Goal: Check status: Check status

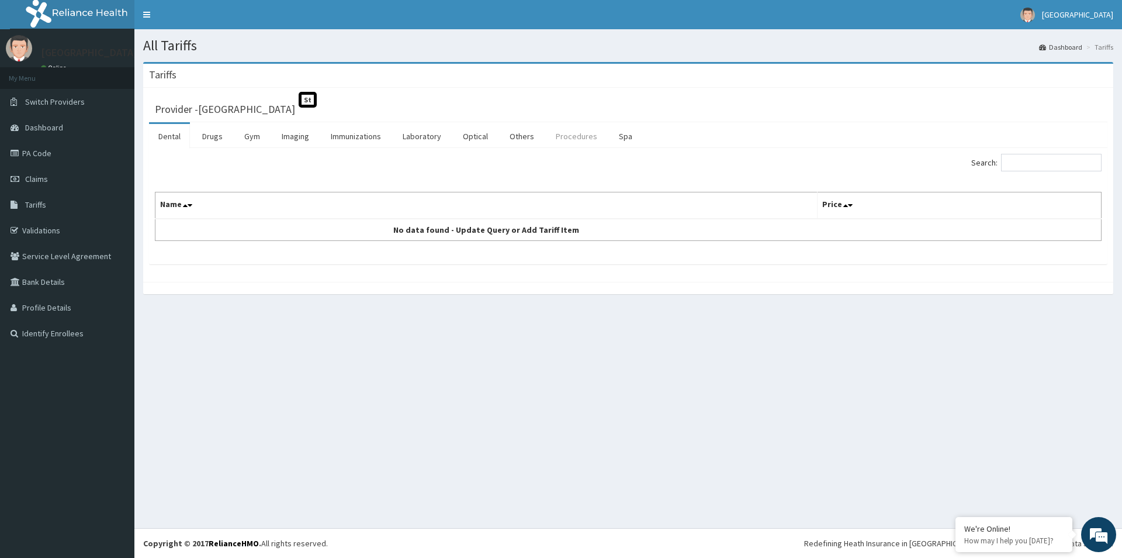
click at [590, 136] on link "Procedures" at bounding box center [577, 136] width 60 height 25
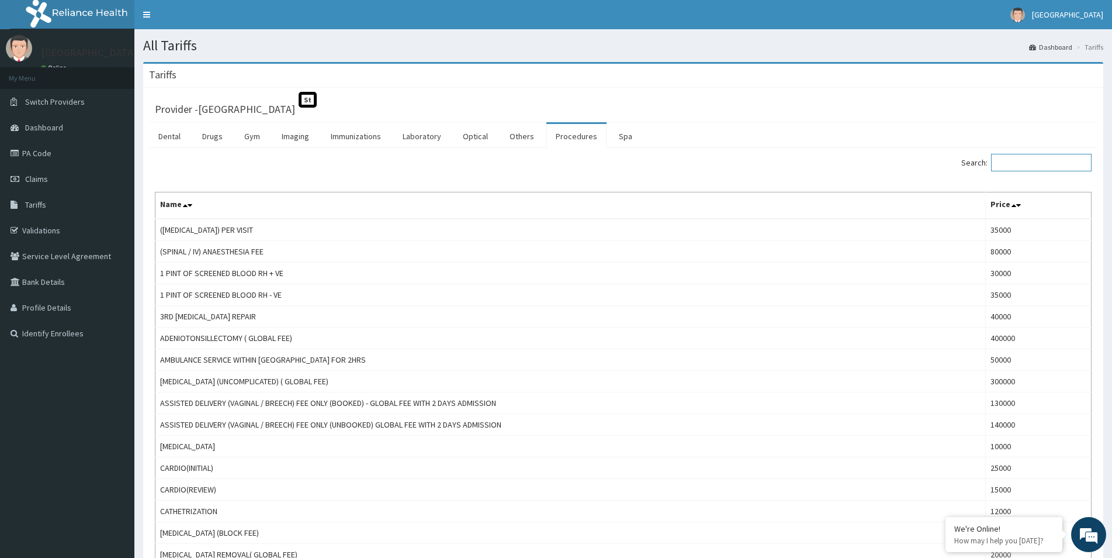
click at [1052, 165] on input "Search:" at bounding box center [1041, 163] width 101 height 18
type input "visual"
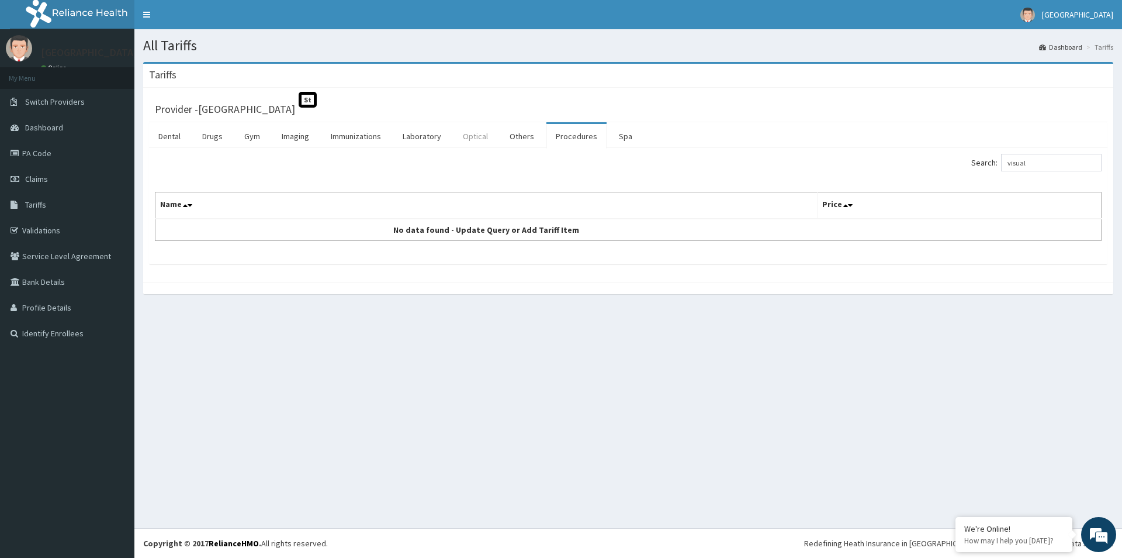
click at [463, 140] on link "Optical" at bounding box center [476, 136] width 44 height 25
click at [531, 138] on link "Others" at bounding box center [521, 136] width 43 height 25
click at [577, 139] on link "Procedures" at bounding box center [577, 136] width 60 height 25
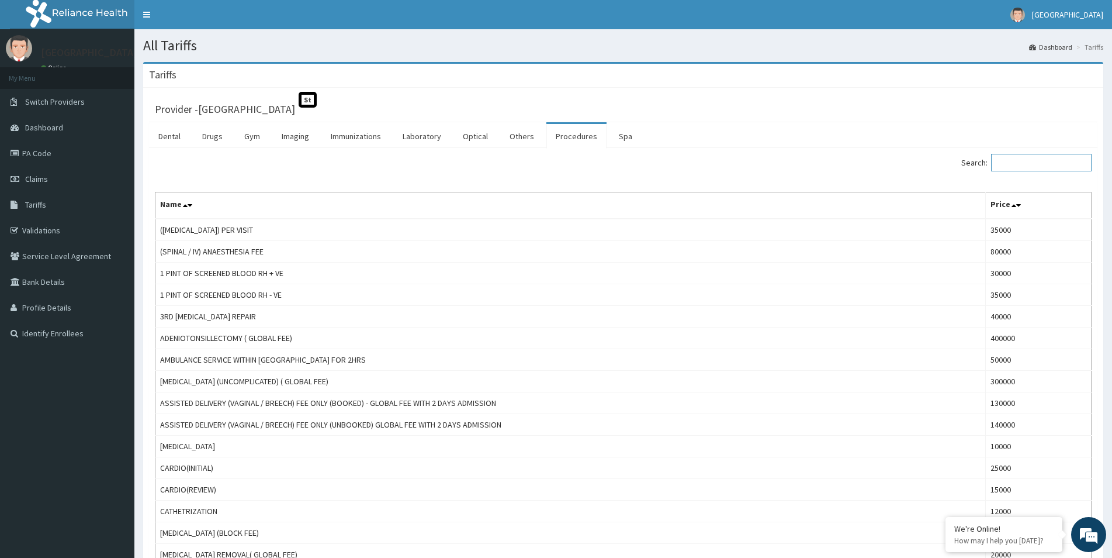
click at [1014, 167] on input "Search:" at bounding box center [1041, 163] width 101 height 18
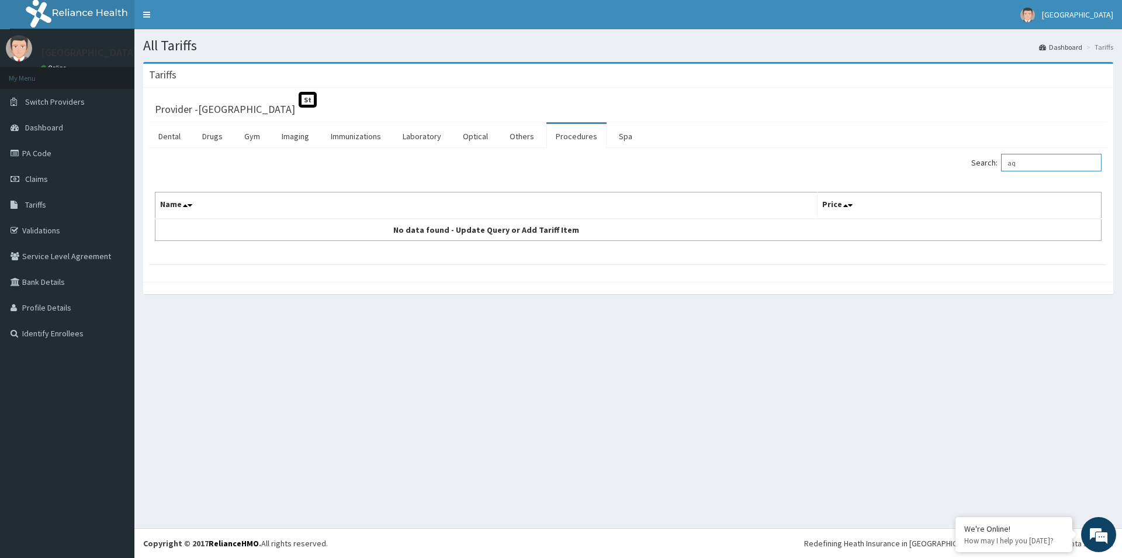
type input "a"
type input "b"
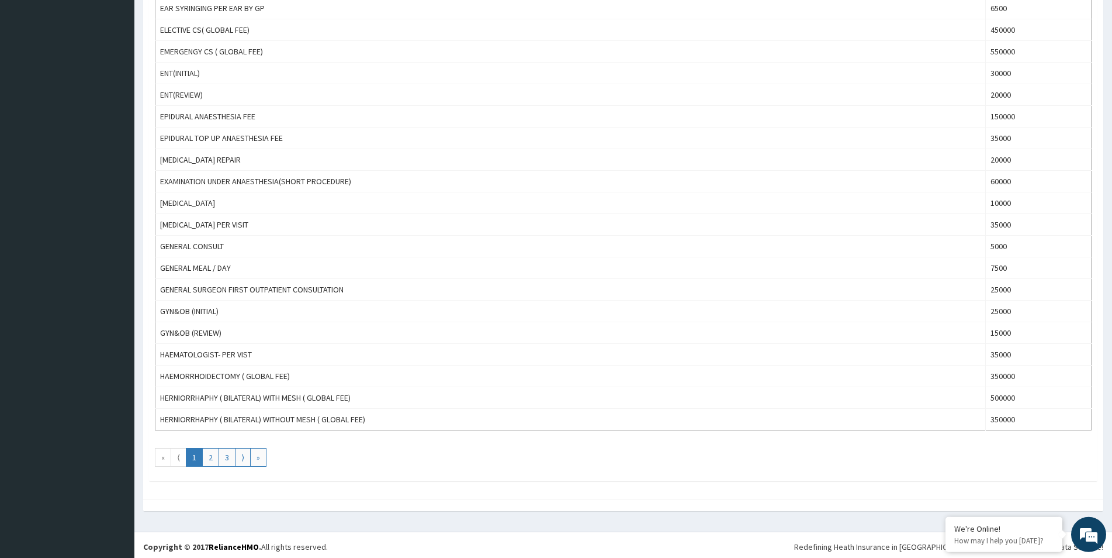
scroll to position [874, 0]
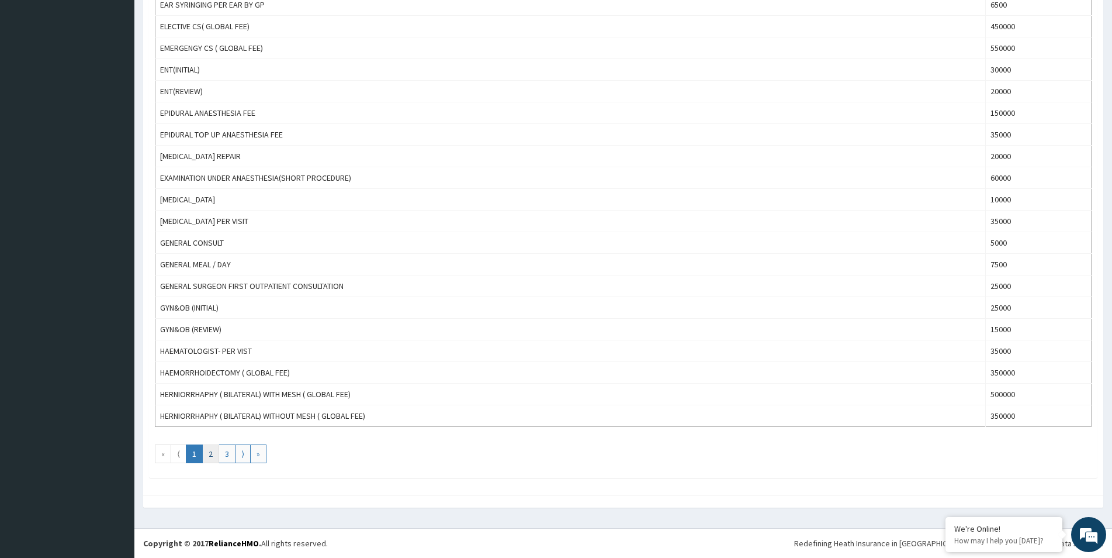
click at [210, 455] on link "2" at bounding box center [210, 453] width 17 height 19
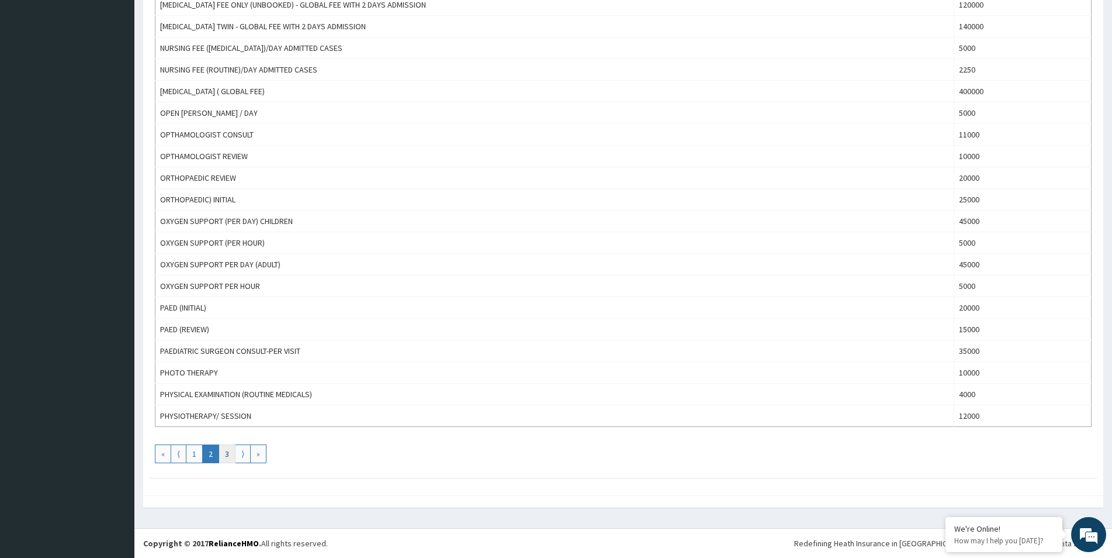
click at [230, 454] on link "3" at bounding box center [227, 453] width 17 height 19
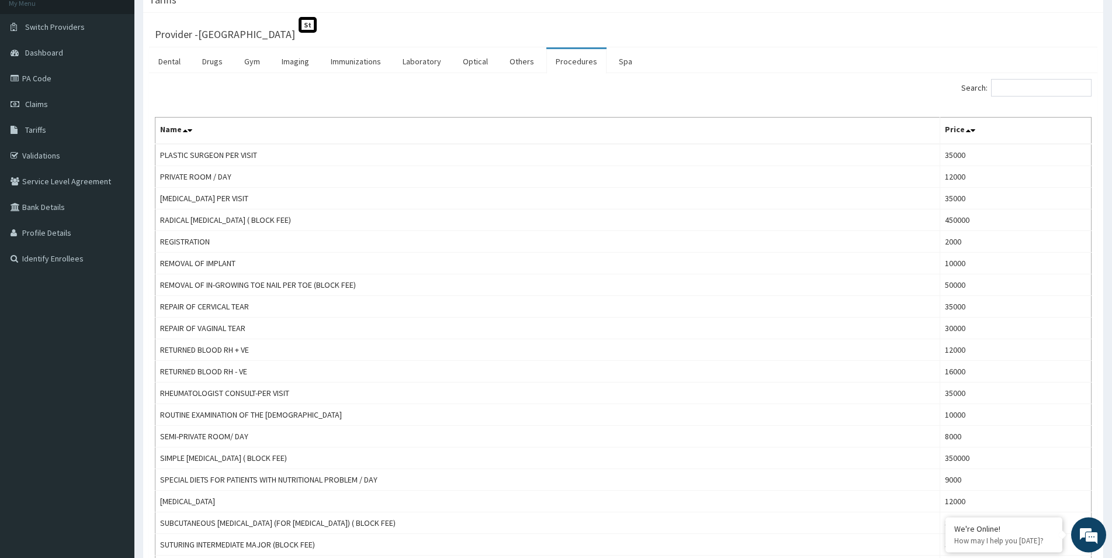
scroll to position [0, 0]
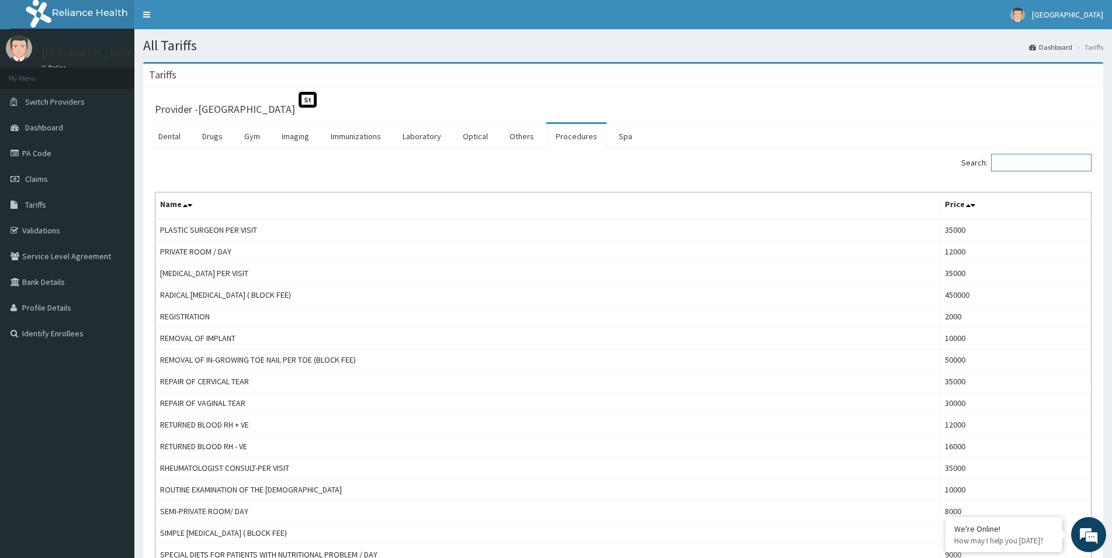
click at [1014, 160] on input "Search:" at bounding box center [1041, 163] width 101 height 18
click at [292, 133] on link "Imaging" at bounding box center [295, 136] width 46 height 25
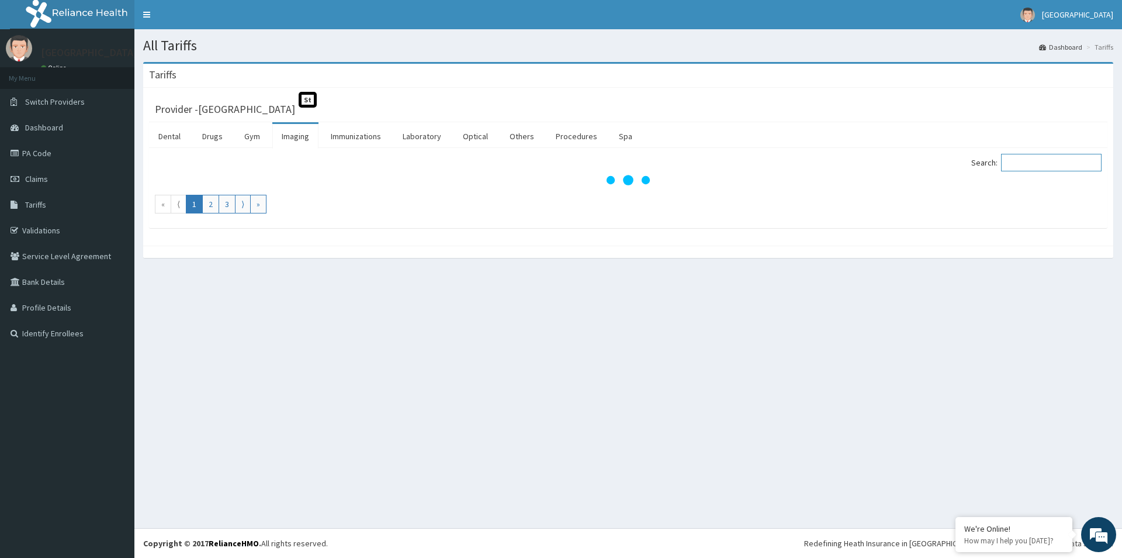
click at [1034, 165] on input "Search:" at bounding box center [1051, 163] width 101 height 18
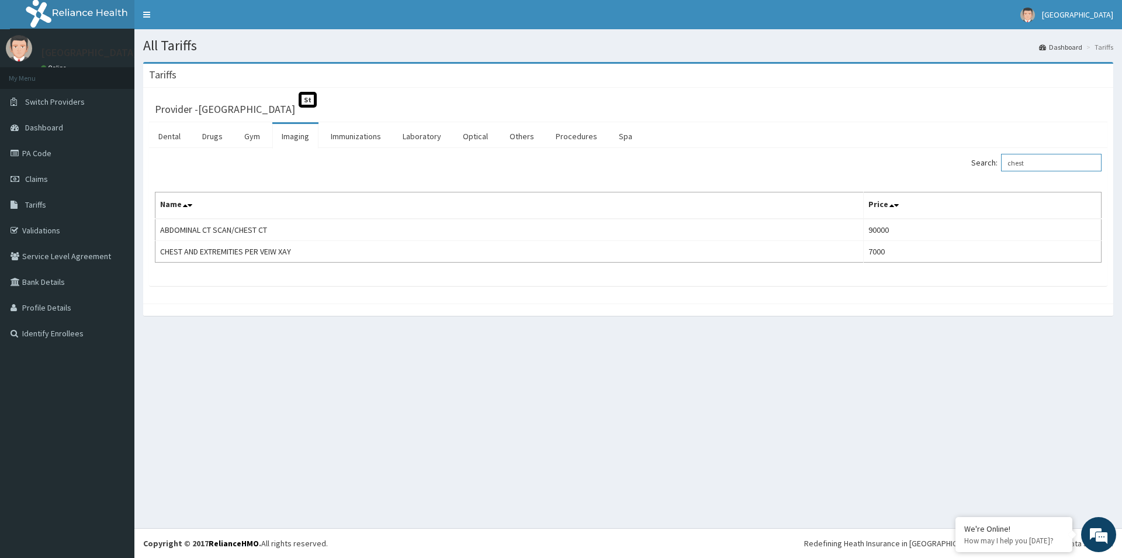
type input "chest"
click at [412, 137] on link "Laboratory" at bounding box center [421, 136] width 57 height 25
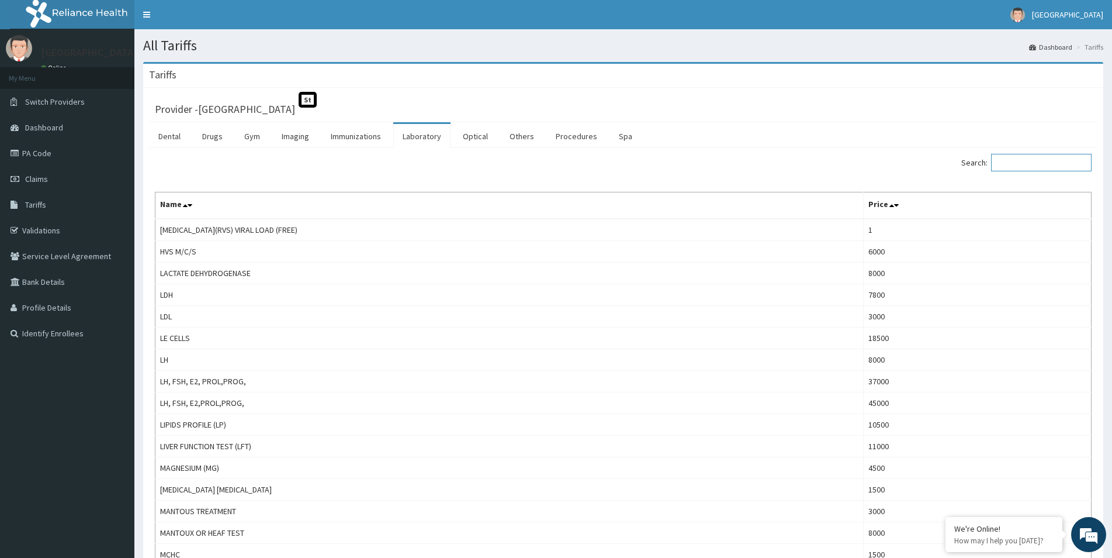
click at [1044, 160] on input "Search:" at bounding box center [1041, 163] width 101 height 18
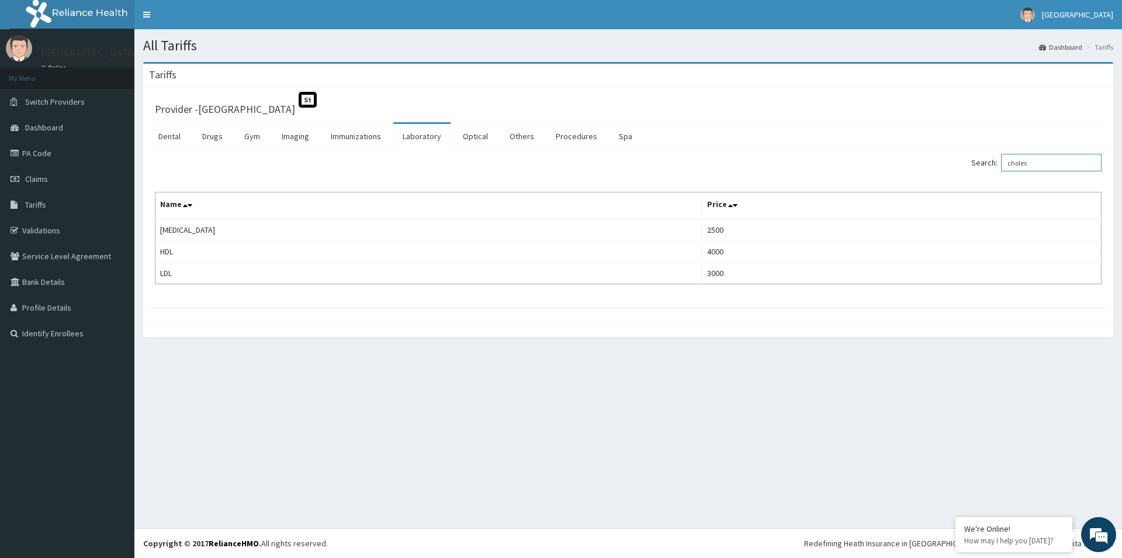
type input "choles"
click at [559, 140] on link "Procedures" at bounding box center [577, 136] width 60 height 25
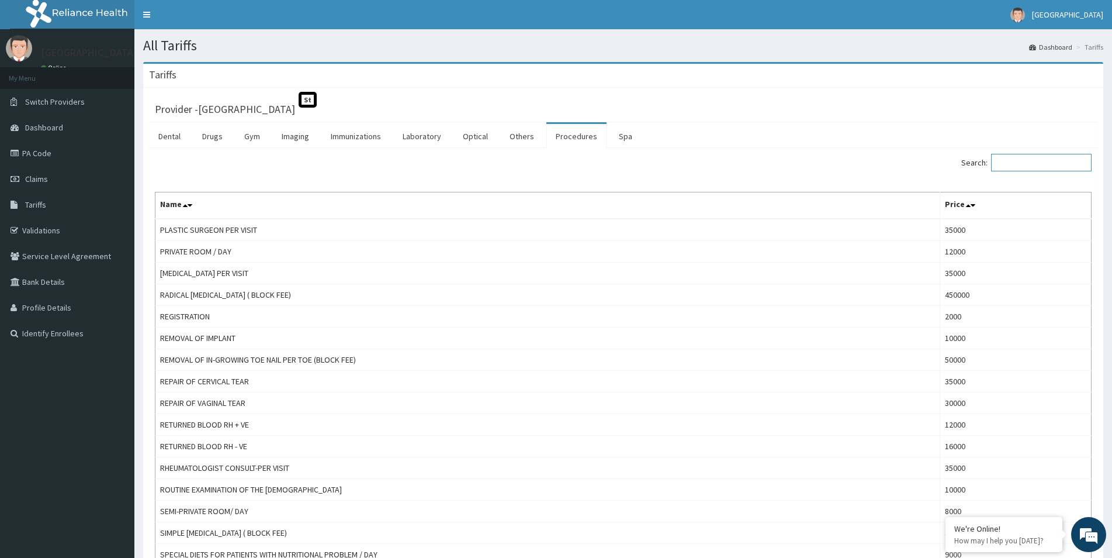
click at [1059, 162] on input "Search:" at bounding box center [1041, 163] width 101 height 18
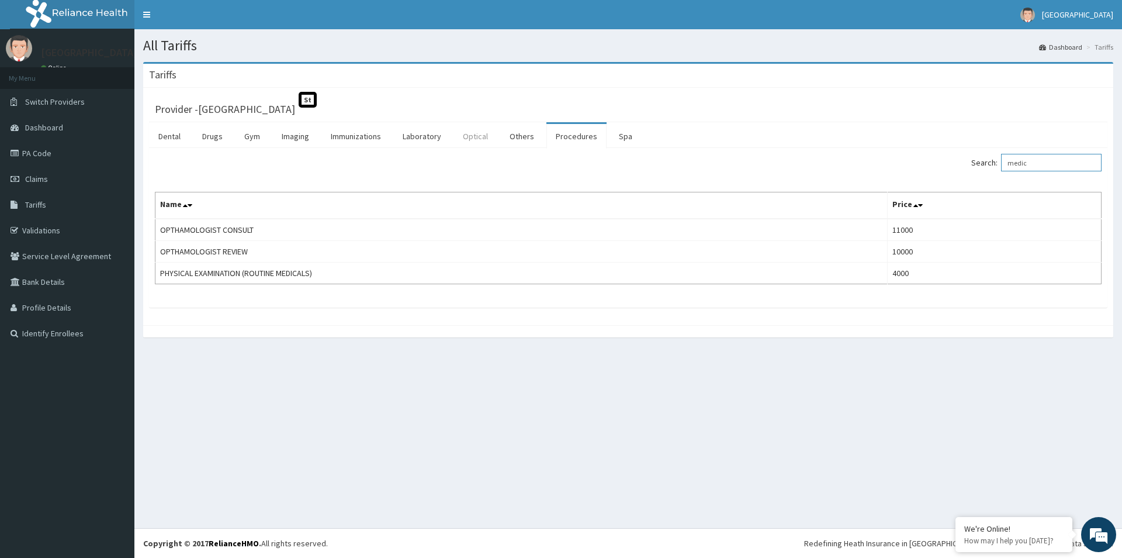
type input "medic"
click at [483, 140] on link "Optical" at bounding box center [476, 136] width 44 height 25
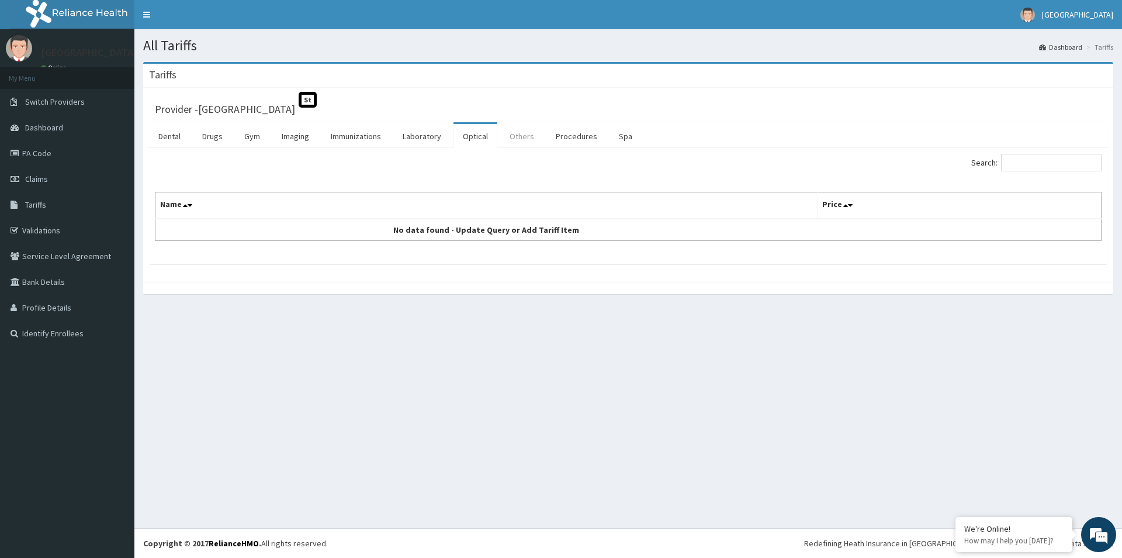
click at [523, 133] on link "Others" at bounding box center [521, 136] width 43 height 25
click at [243, 136] on link "Gym" at bounding box center [252, 136] width 34 height 25
click at [220, 140] on link "Drugs" at bounding box center [212, 136] width 39 height 25
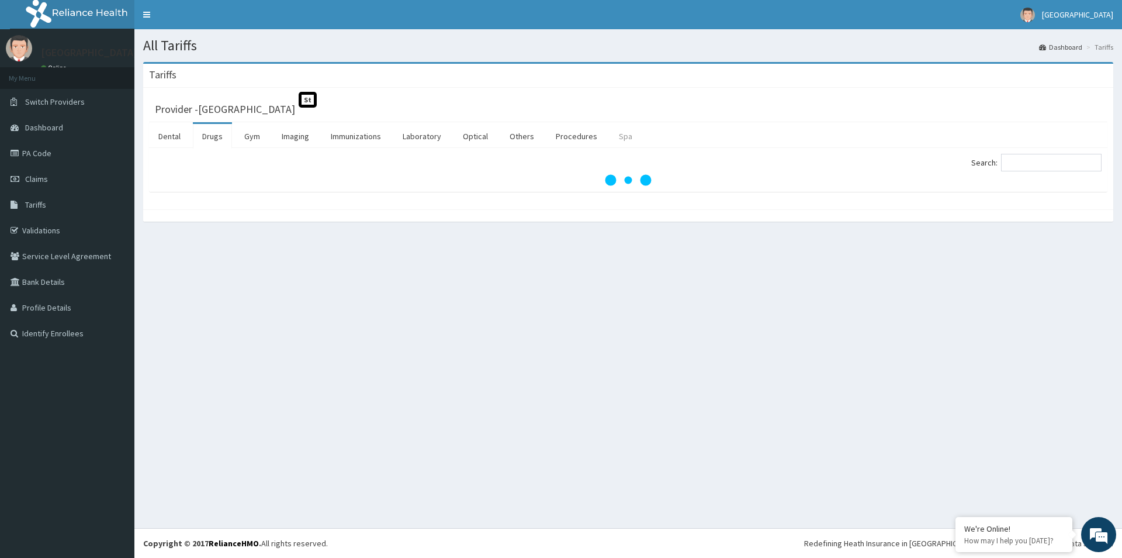
click at [620, 139] on link "Spa" at bounding box center [626, 136] width 32 height 25
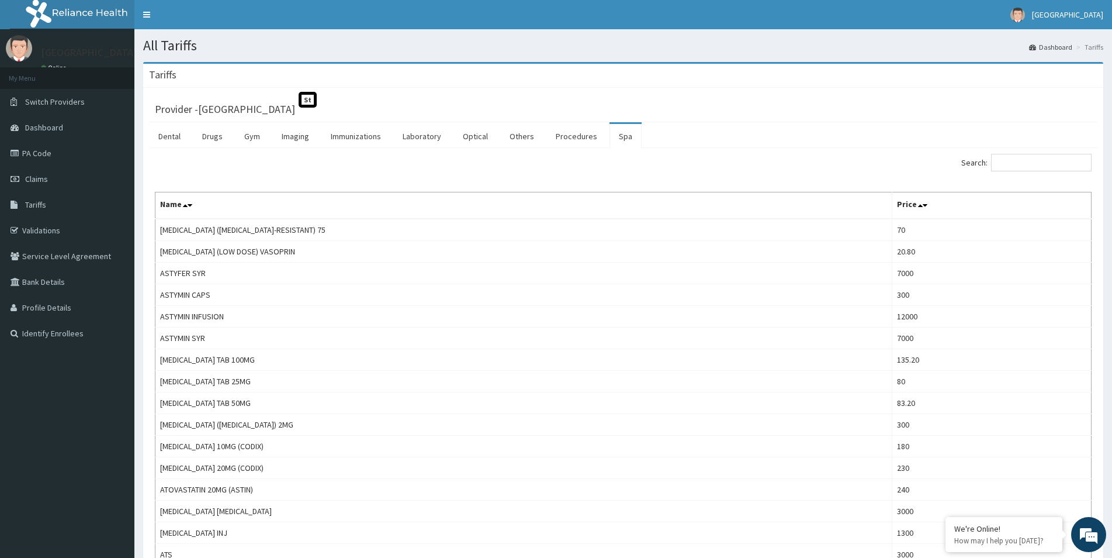
click at [620, 139] on link "Spa" at bounding box center [626, 136] width 32 height 25
click at [203, 142] on link "Drugs" at bounding box center [212, 136] width 39 height 25
click at [625, 140] on link "Spa" at bounding box center [626, 136] width 32 height 25
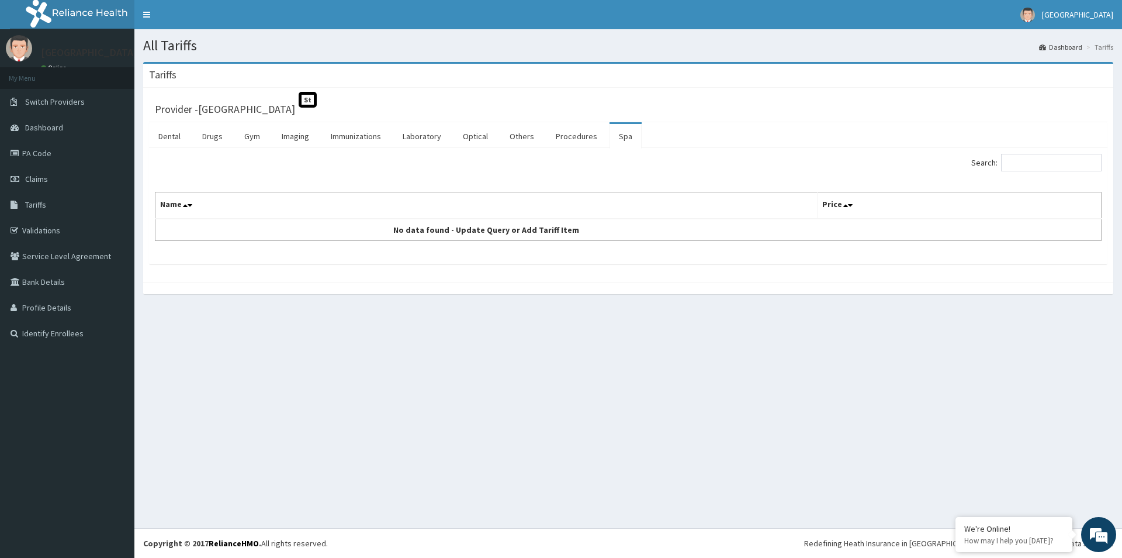
click at [622, 139] on link "Spa" at bounding box center [626, 136] width 32 height 25
click at [585, 134] on link "Procedures" at bounding box center [577, 136] width 60 height 25
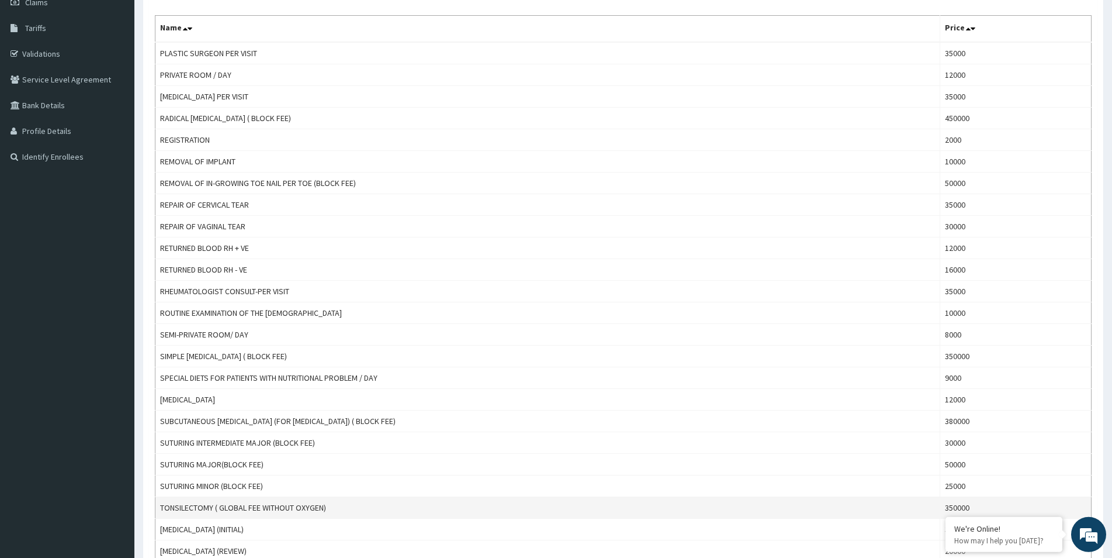
scroll to position [298, 0]
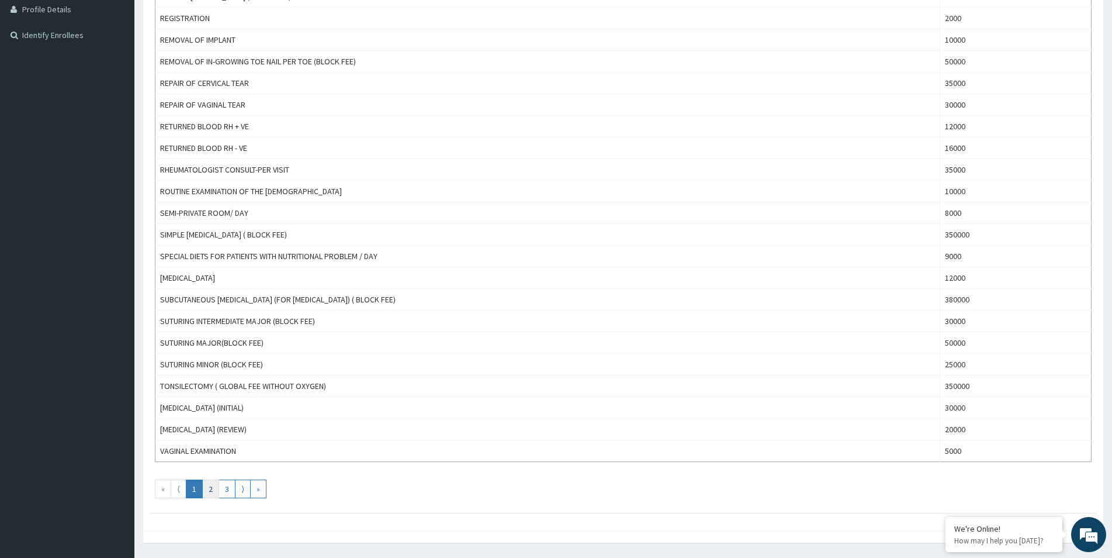
click at [215, 480] on link "2" at bounding box center [210, 488] width 17 height 19
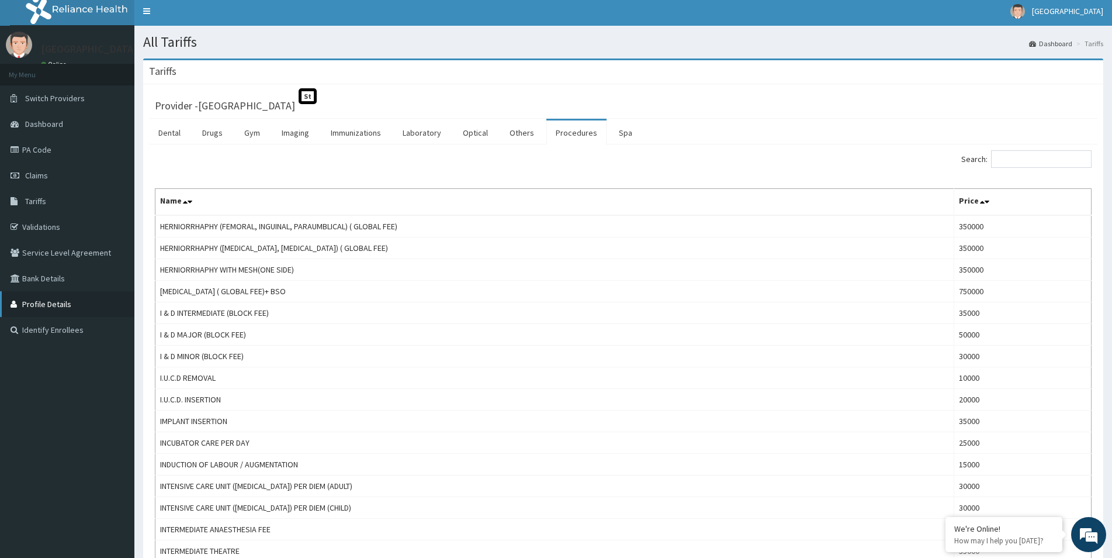
scroll to position [0, 0]
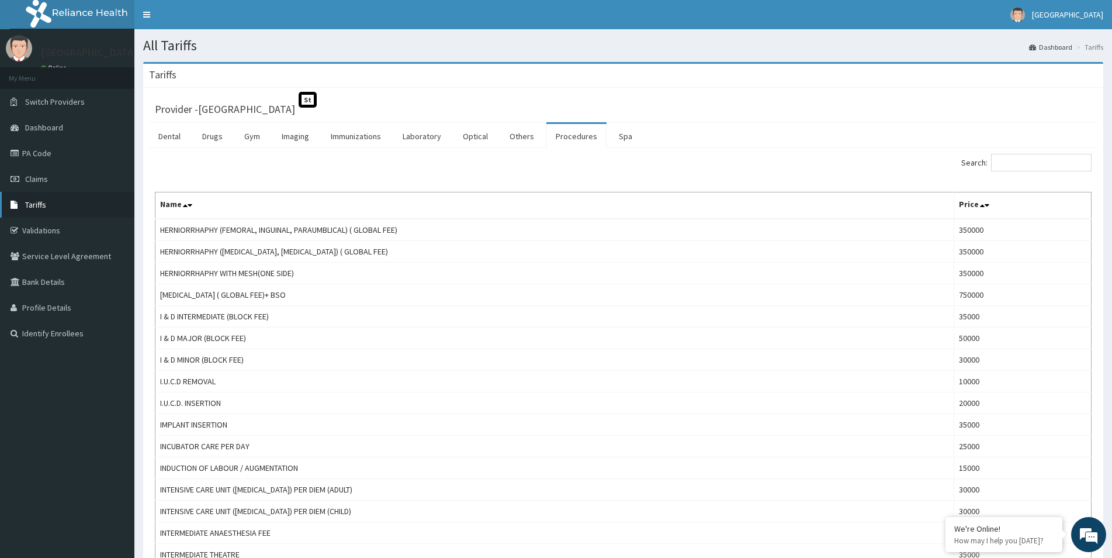
click at [56, 205] on link "Tariffs" at bounding box center [67, 205] width 134 height 26
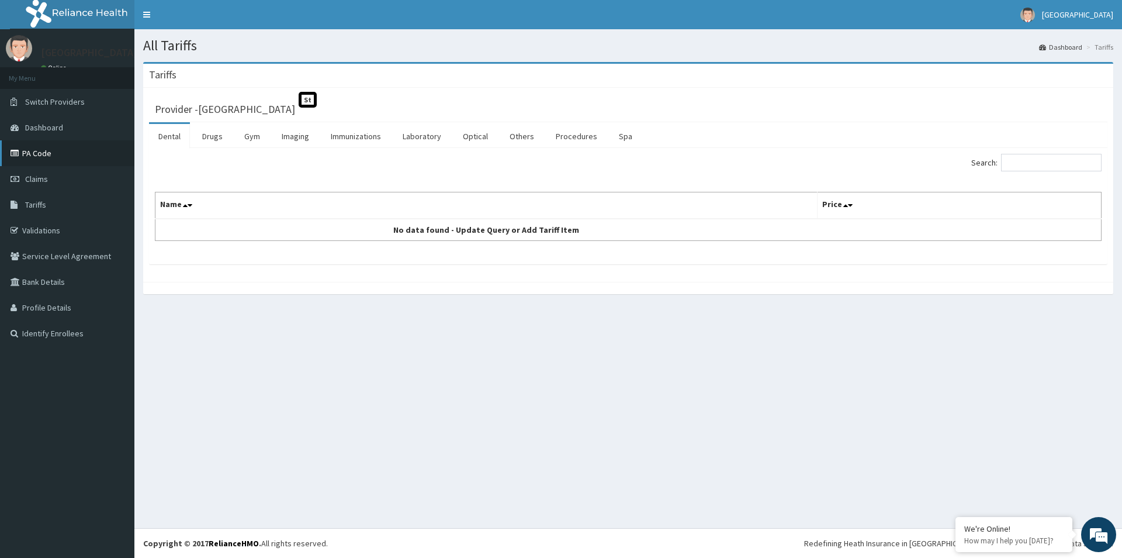
click at [65, 144] on link "PA Code" at bounding box center [67, 153] width 134 height 26
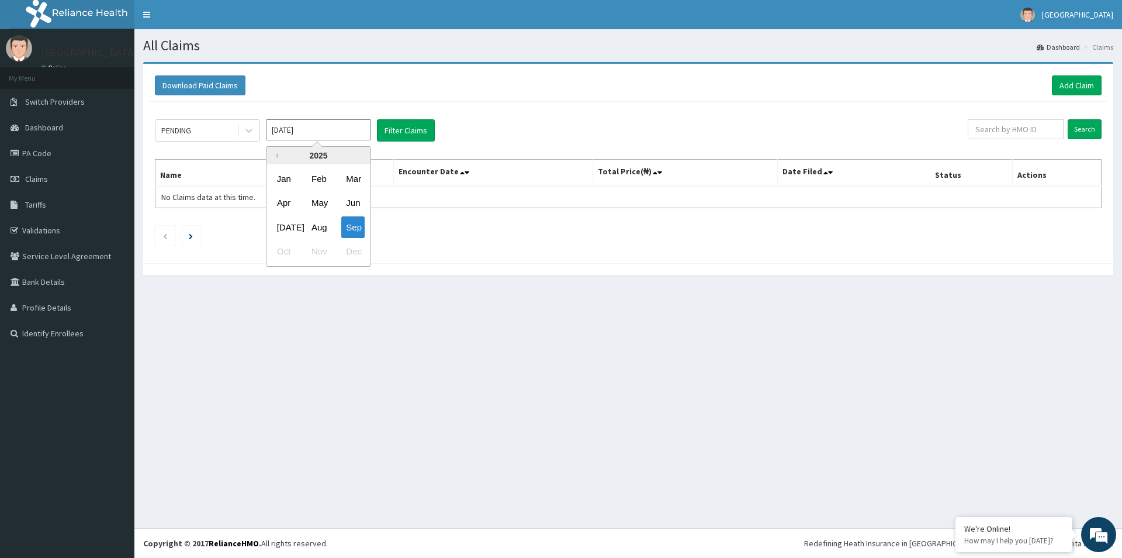
click at [310, 130] on input "[DATE]" at bounding box center [318, 129] width 105 height 21
click at [314, 223] on div "Aug" at bounding box center [318, 227] width 23 height 22
click at [409, 132] on button "Filter Claims" at bounding box center [406, 130] width 58 height 22
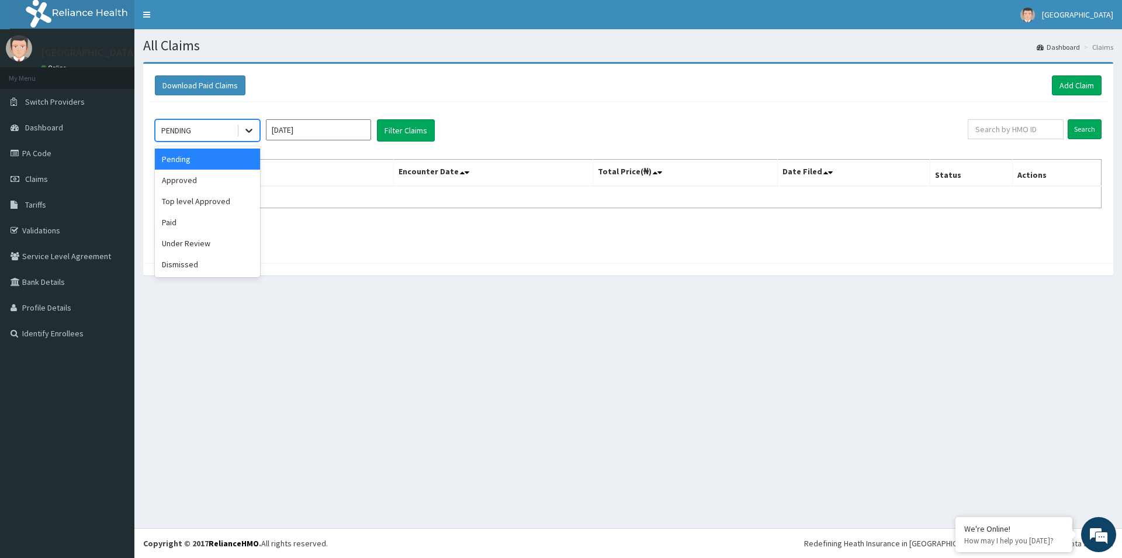
click at [246, 134] on icon at bounding box center [249, 130] width 12 height 12
click at [194, 221] on div "Paid" at bounding box center [207, 222] width 105 height 21
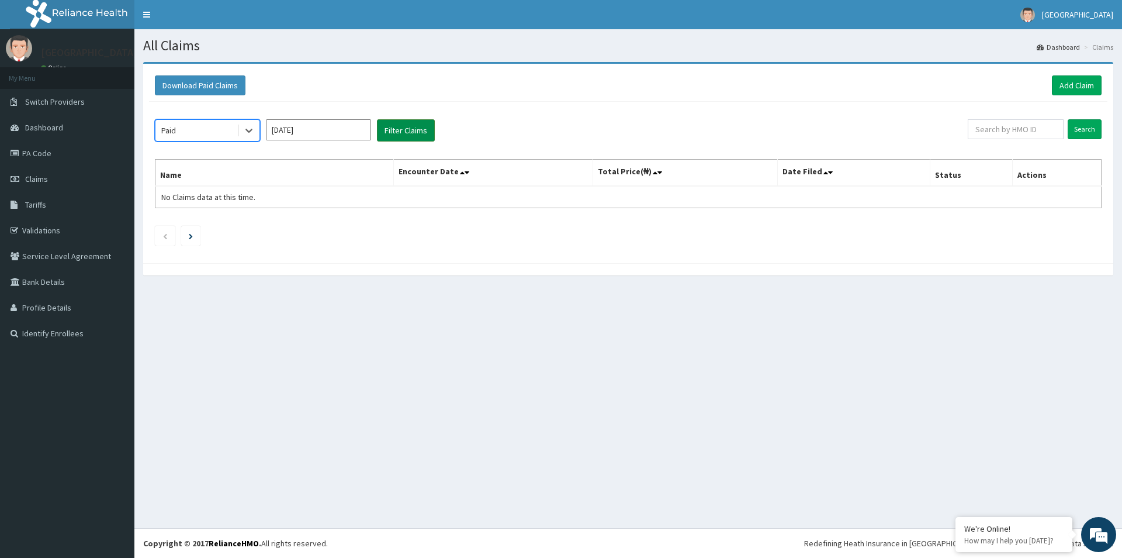
click at [417, 139] on button "Filter Claims" at bounding box center [406, 130] width 58 height 22
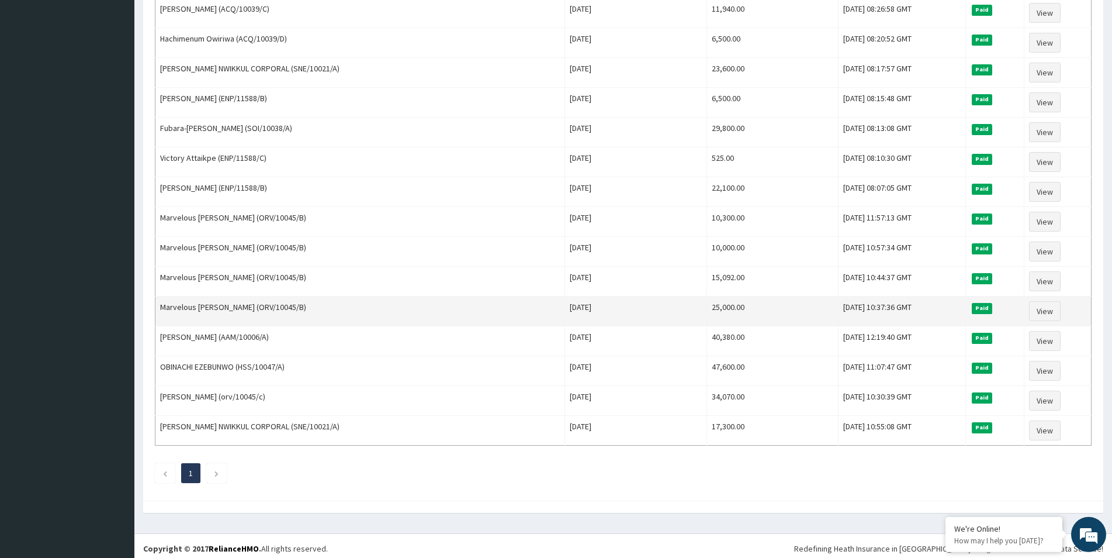
scroll to position [1028, 0]
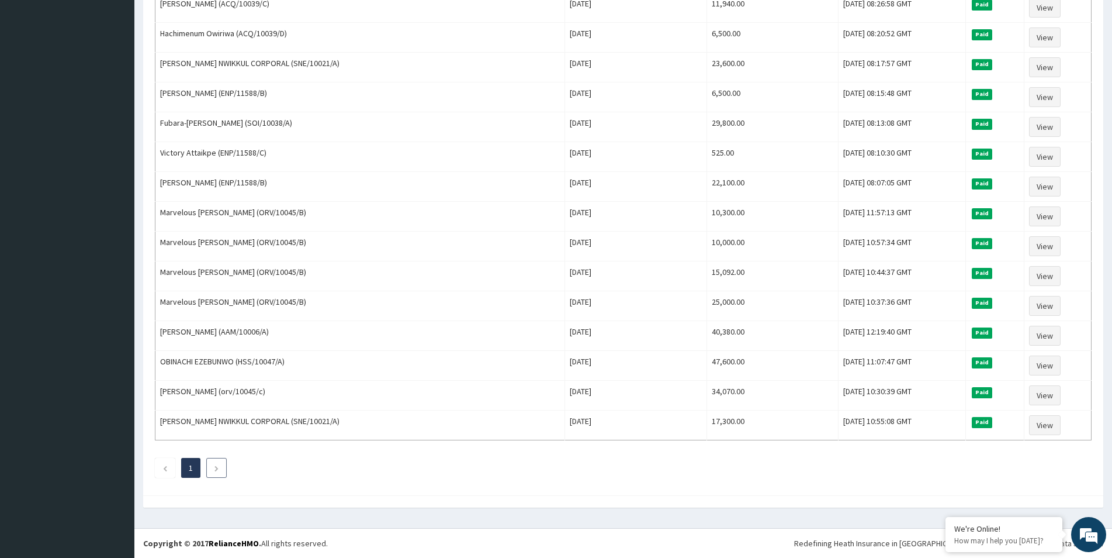
click at [216, 462] on li at bounding box center [216, 468] width 20 height 20
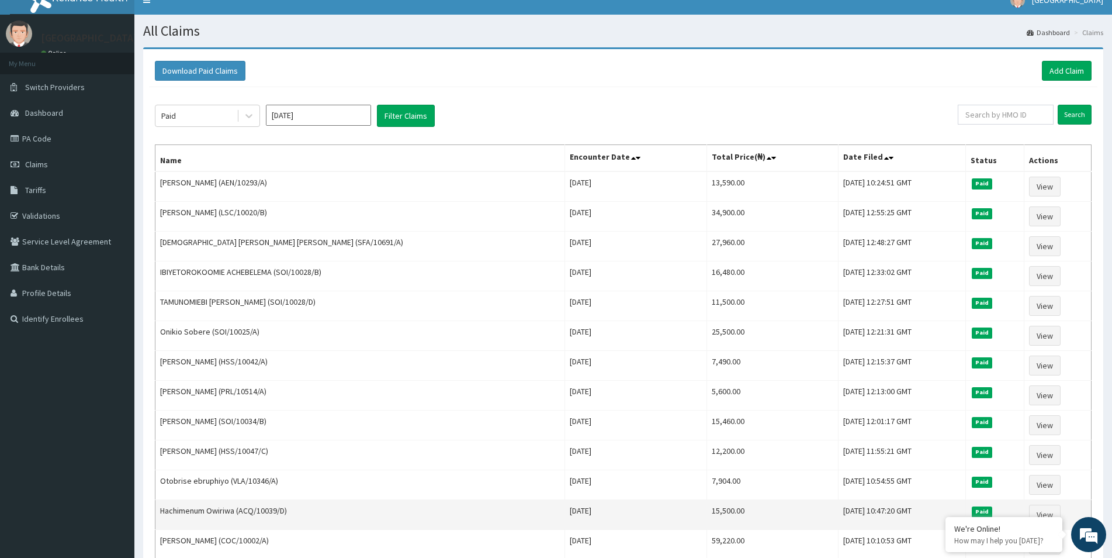
scroll to position [0, 0]
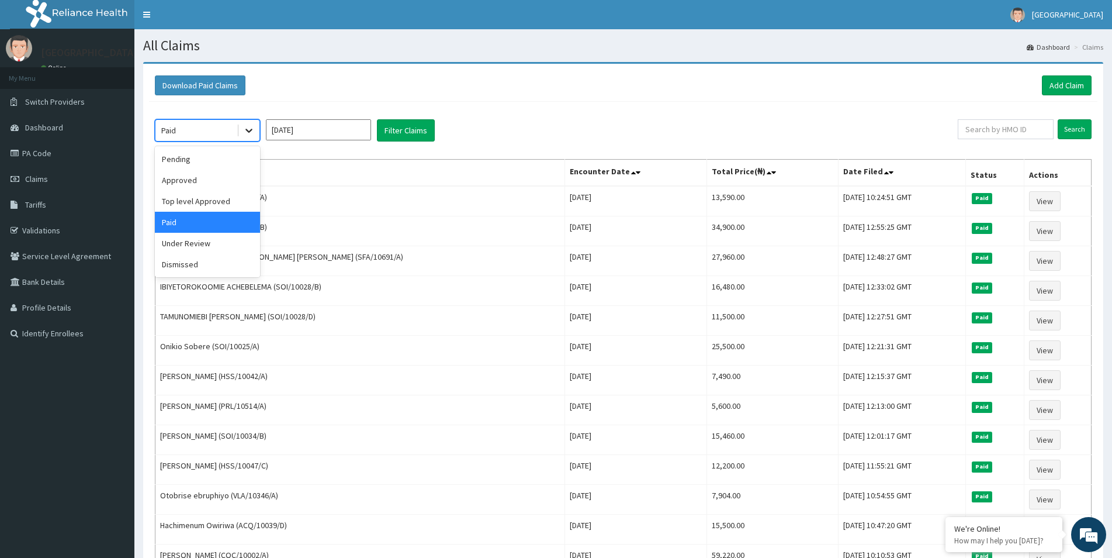
click at [256, 129] on div at bounding box center [248, 130] width 21 height 21
click at [216, 175] on div "Approved" at bounding box center [207, 180] width 105 height 21
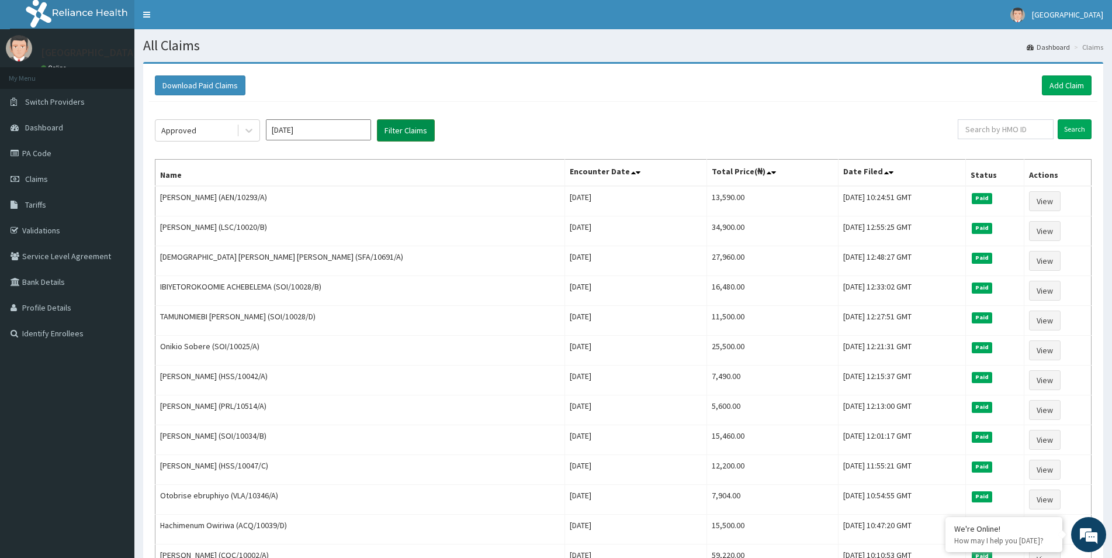
click at [392, 134] on button "Filter Claims" at bounding box center [406, 130] width 58 height 22
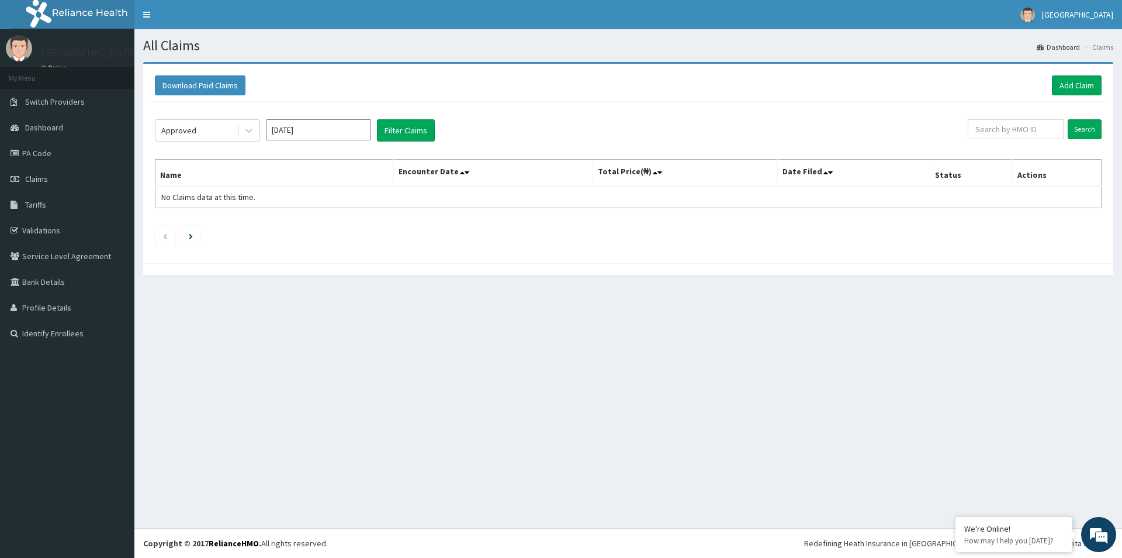
click at [312, 133] on input "Aug 2025" at bounding box center [318, 129] width 105 height 21
click at [286, 224] on div "[DATE]" at bounding box center [283, 227] width 23 height 22
type input "[DATE]"
click at [397, 127] on button "Filter Claims" at bounding box center [406, 130] width 58 height 22
click at [239, 132] on div at bounding box center [248, 130] width 21 height 21
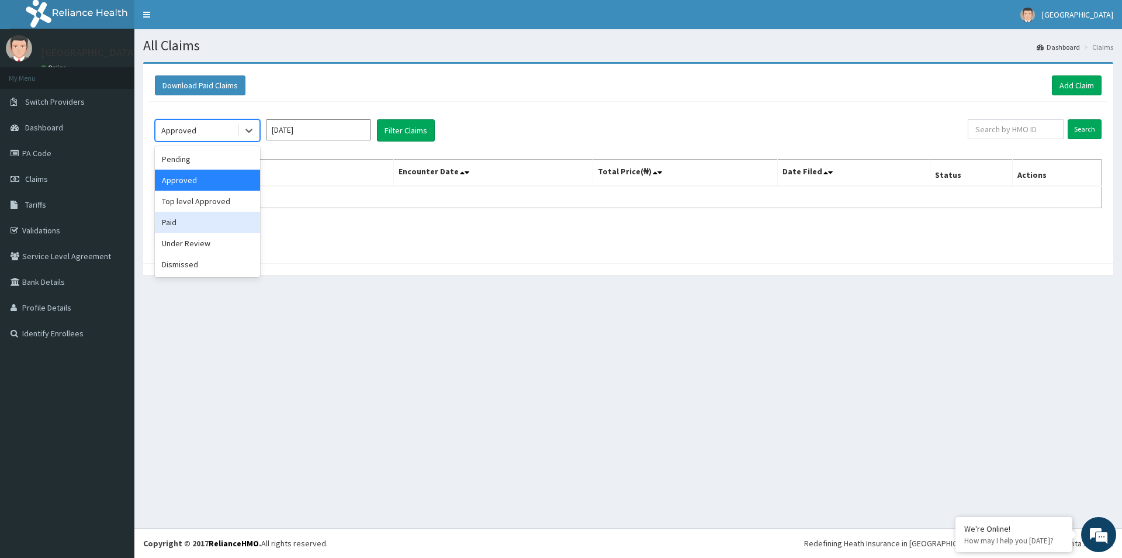
click at [164, 230] on div "Paid" at bounding box center [207, 222] width 105 height 21
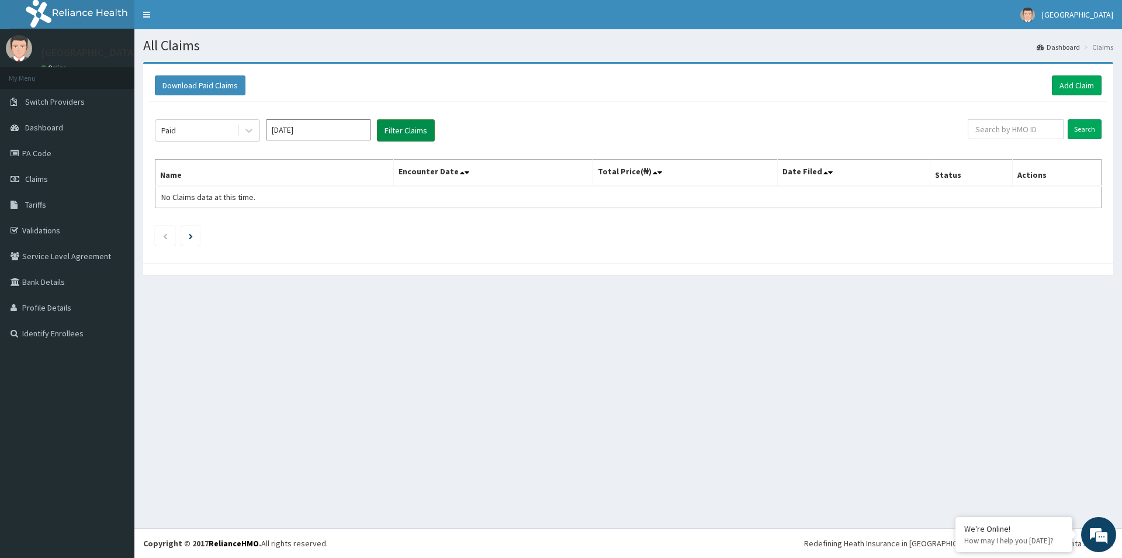
click at [407, 127] on button "Filter Claims" at bounding box center [406, 130] width 58 height 22
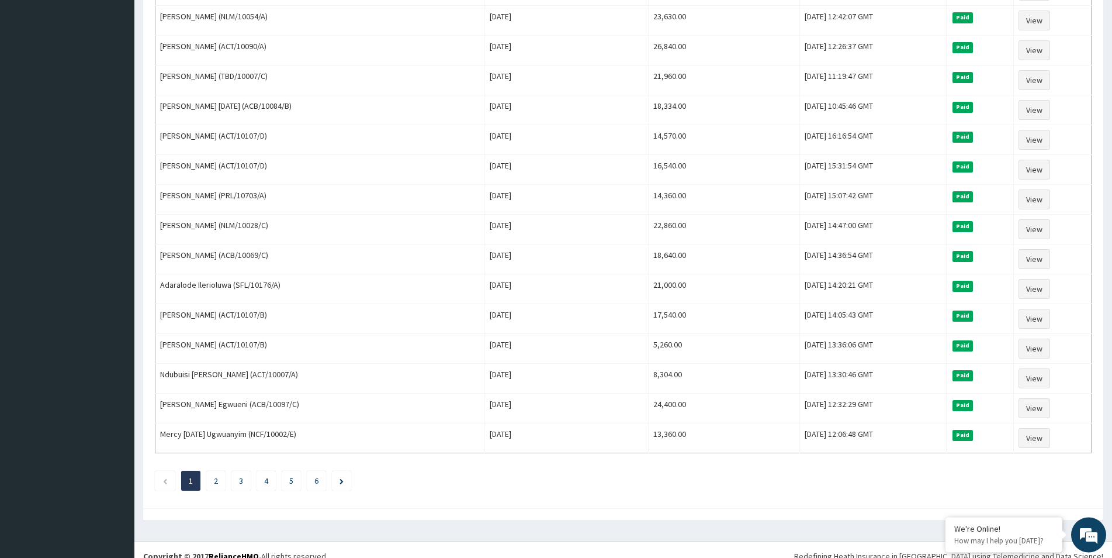
scroll to position [1237, 0]
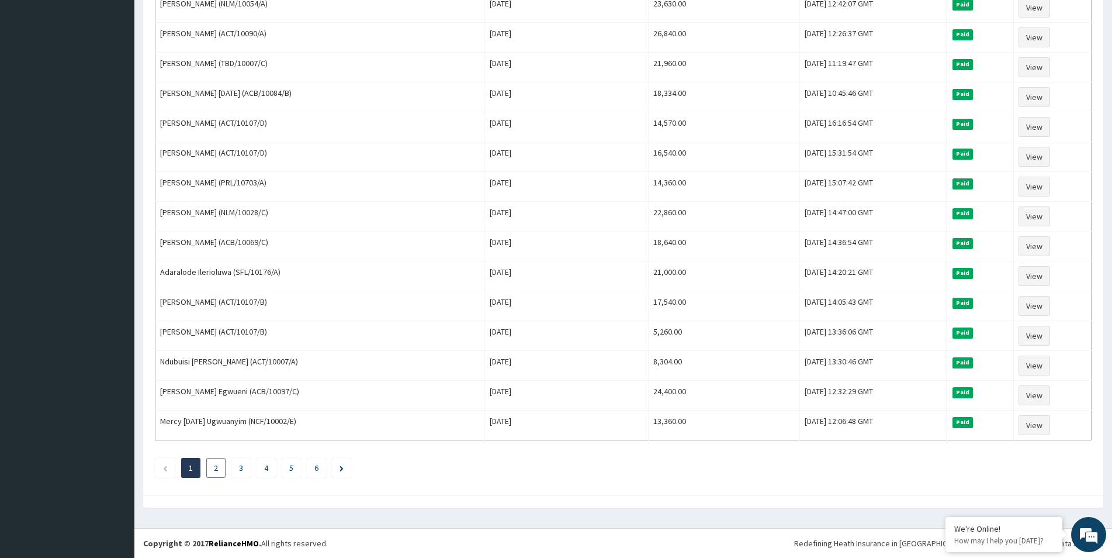
click at [222, 468] on li "2" at bounding box center [215, 468] width 19 height 20
click at [215, 468] on link "2" at bounding box center [216, 467] width 4 height 11
click at [241, 465] on link "3" at bounding box center [240, 467] width 4 height 11
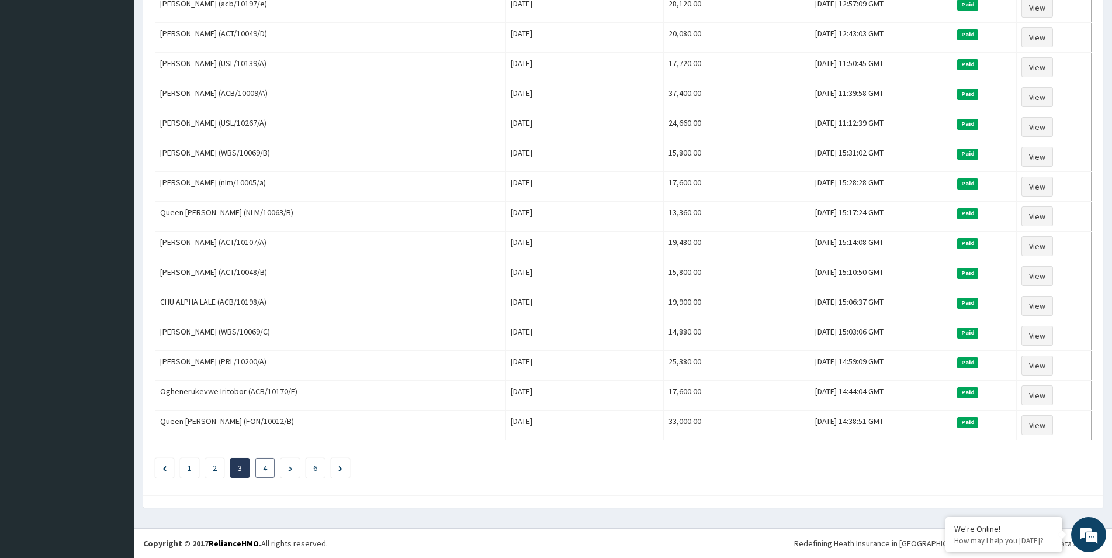
click at [265, 468] on link "4" at bounding box center [265, 467] width 4 height 11
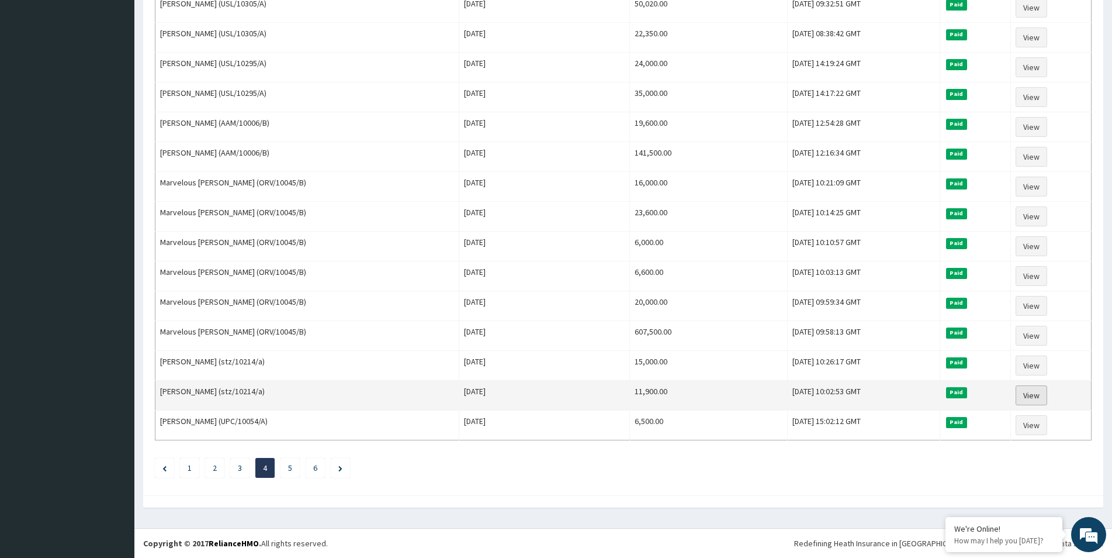
click at [1028, 393] on link "View" at bounding box center [1032, 395] width 32 height 20
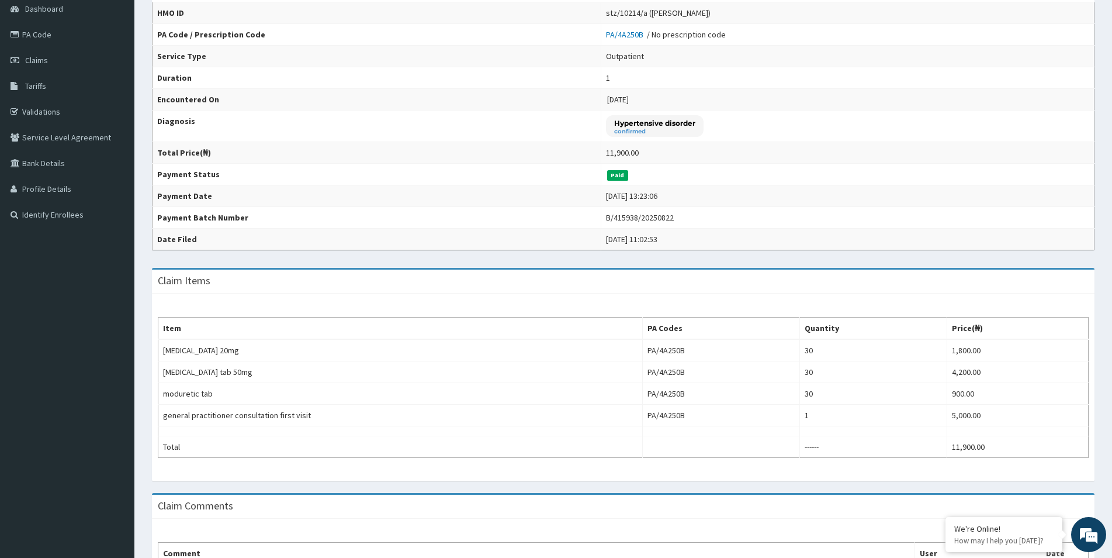
scroll to position [119, 0]
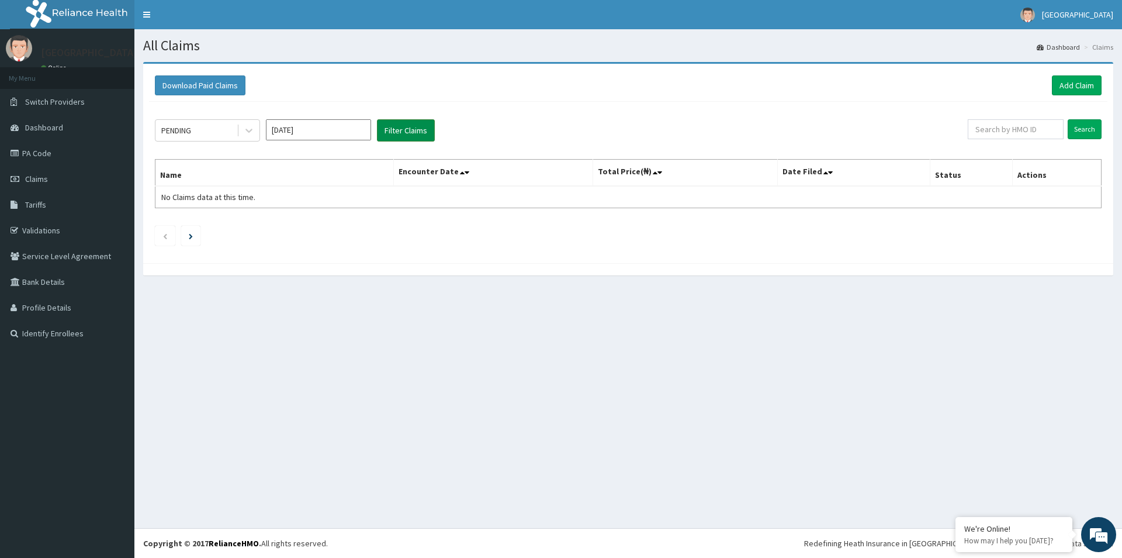
click at [407, 127] on button "Filter Claims" at bounding box center [406, 130] width 58 height 22
click at [274, 134] on input "[DATE]" at bounding box center [318, 129] width 105 height 21
click at [289, 227] on div "[DATE]" at bounding box center [283, 227] width 23 height 22
type input "[DATE]"
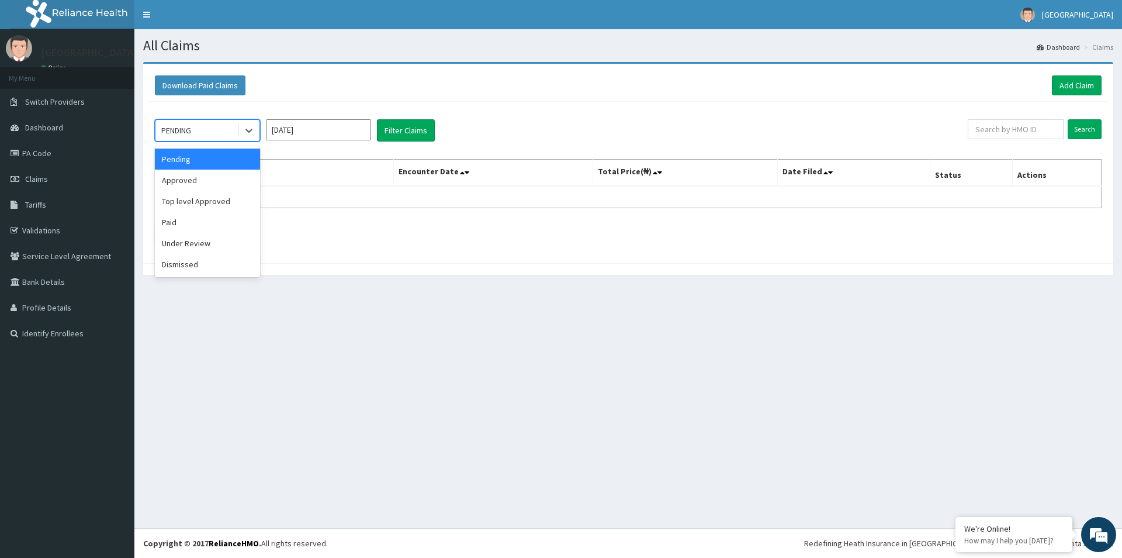
click at [231, 132] on div "PENDING" at bounding box center [195, 130] width 81 height 19
click at [203, 180] on div "Approved" at bounding box center [207, 180] width 105 height 21
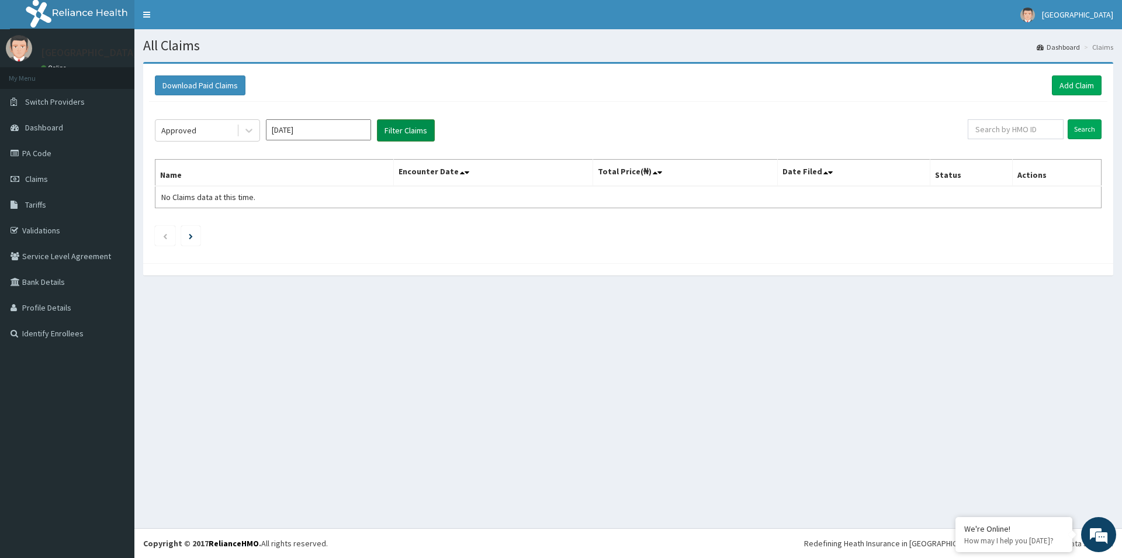
click at [431, 136] on button "Filter Claims" at bounding box center [406, 130] width 58 height 22
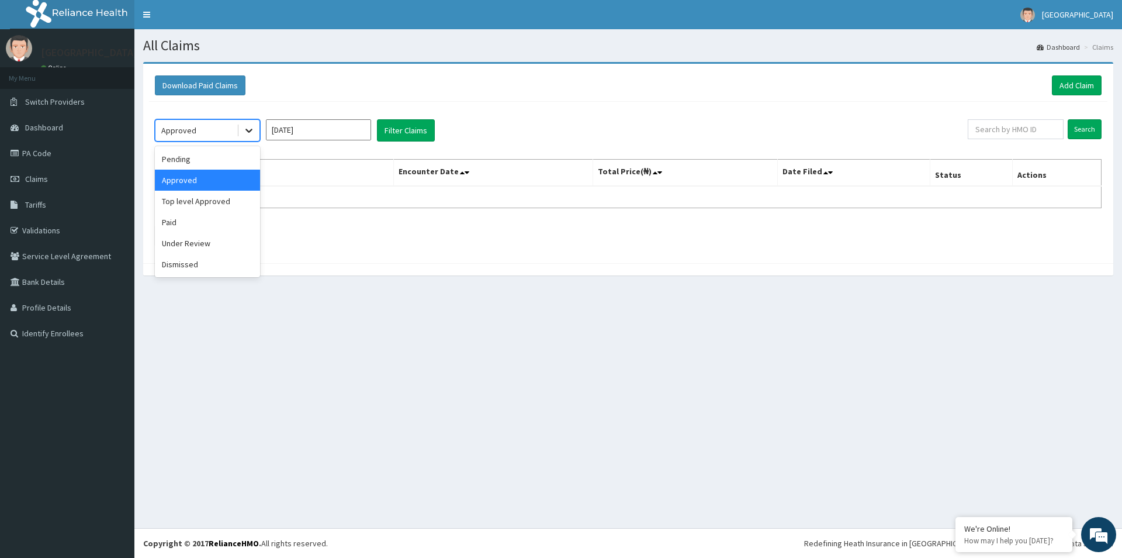
click at [247, 131] on icon at bounding box center [248, 131] width 7 height 4
click at [213, 183] on div "Approved" at bounding box center [207, 180] width 105 height 21
click at [385, 125] on button "Filter Claims" at bounding box center [406, 130] width 58 height 22
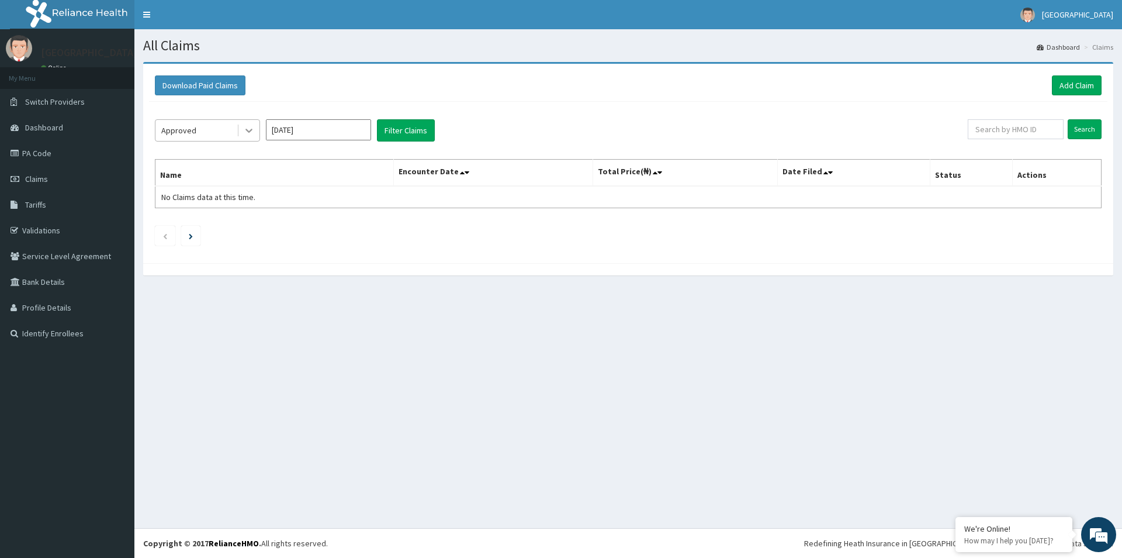
click at [245, 135] on icon at bounding box center [249, 130] width 12 height 12
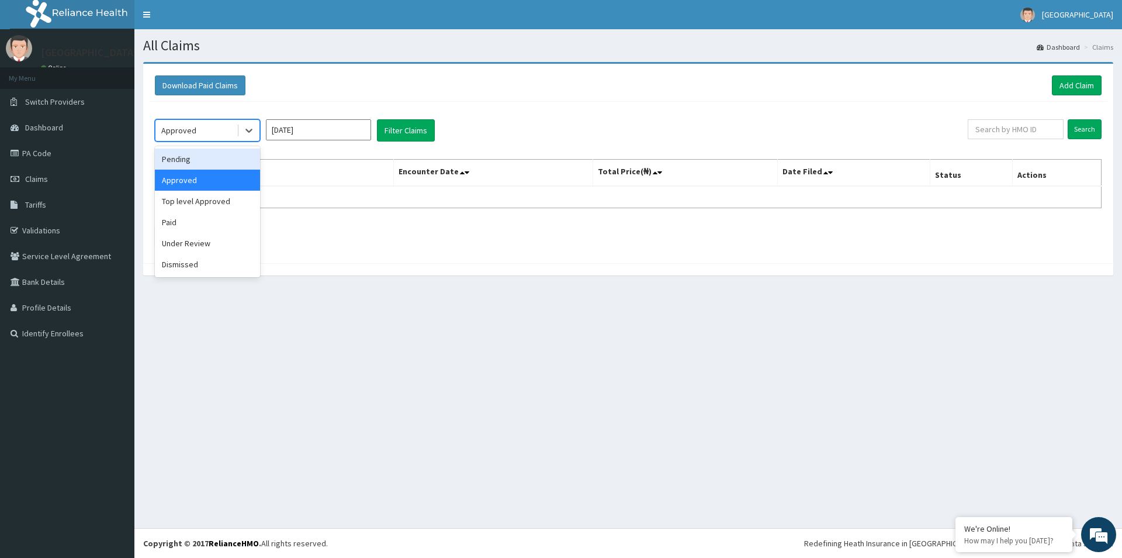
click at [198, 154] on div "Pending" at bounding box center [207, 158] width 105 height 21
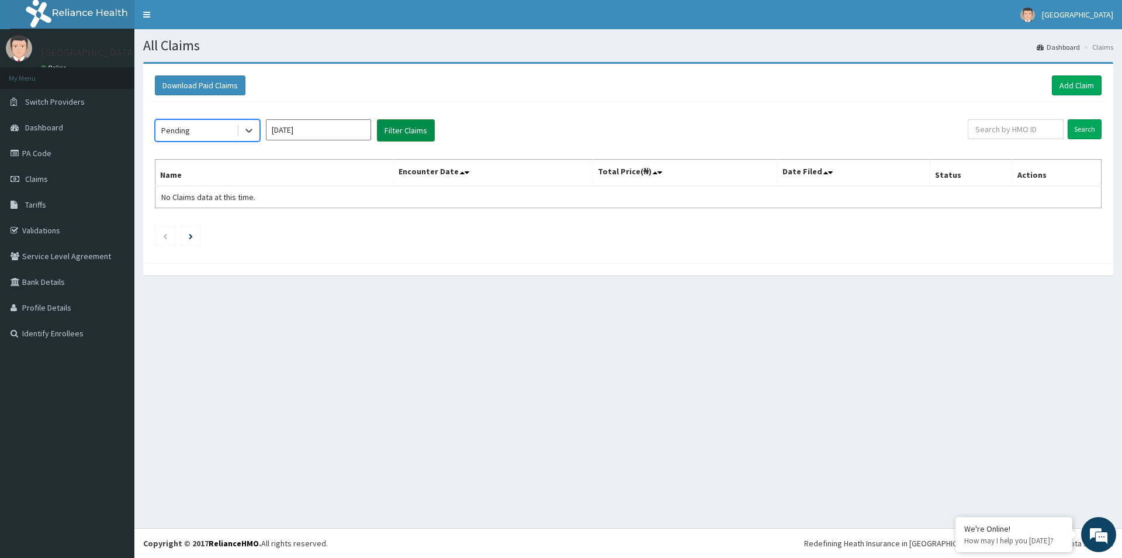
click at [395, 136] on button "Filter Claims" at bounding box center [406, 130] width 58 height 22
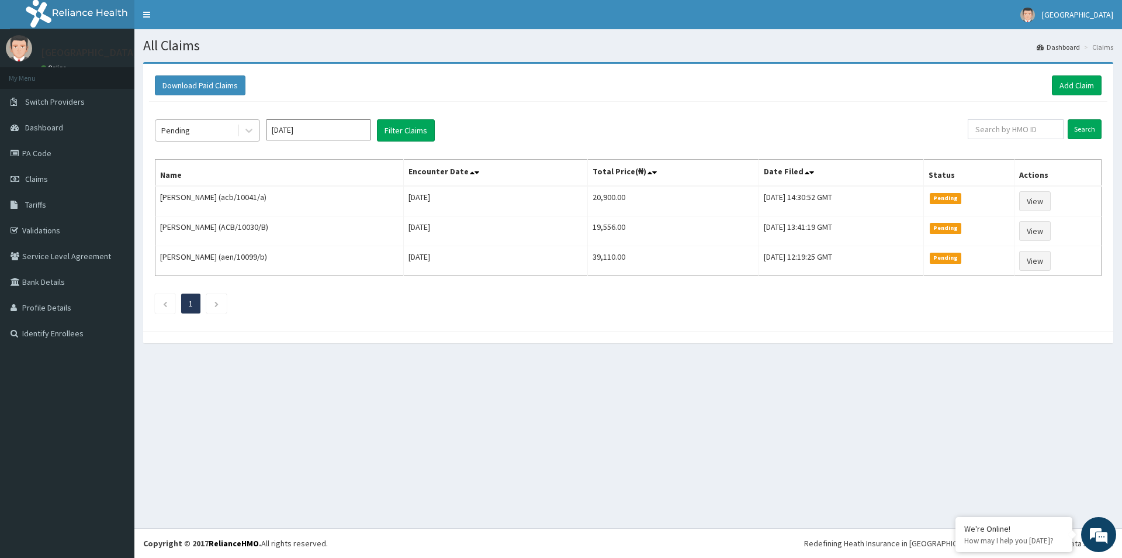
click at [229, 131] on div "Pending" at bounding box center [195, 130] width 81 height 19
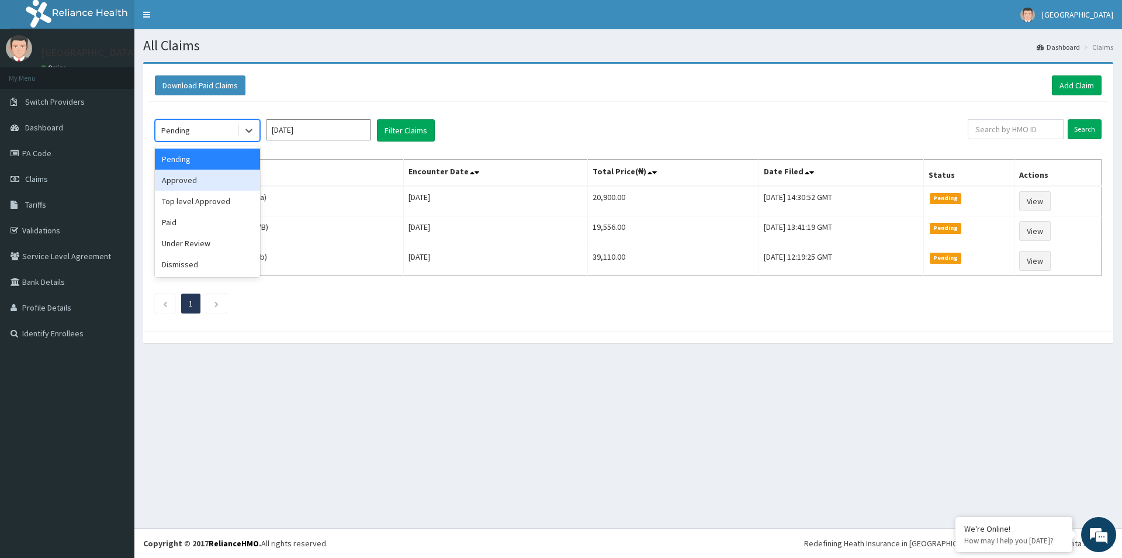
click at [207, 181] on div "Approved" at bounding box center [207, 180] width 105 height 21
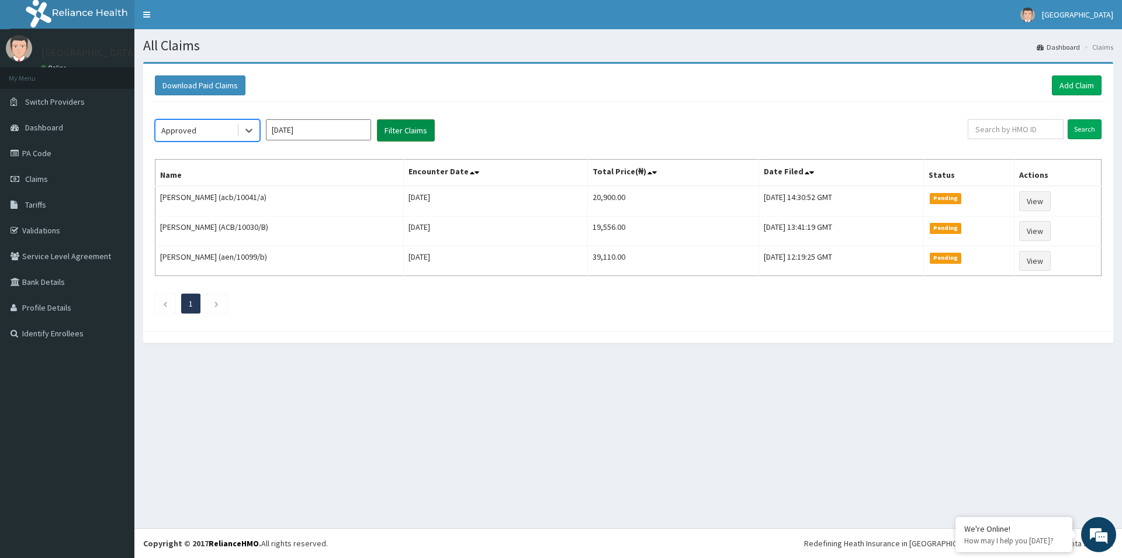
click at [404, 133] on button "Filter Claims" at bounding box center [406, 130] width 58 height 22
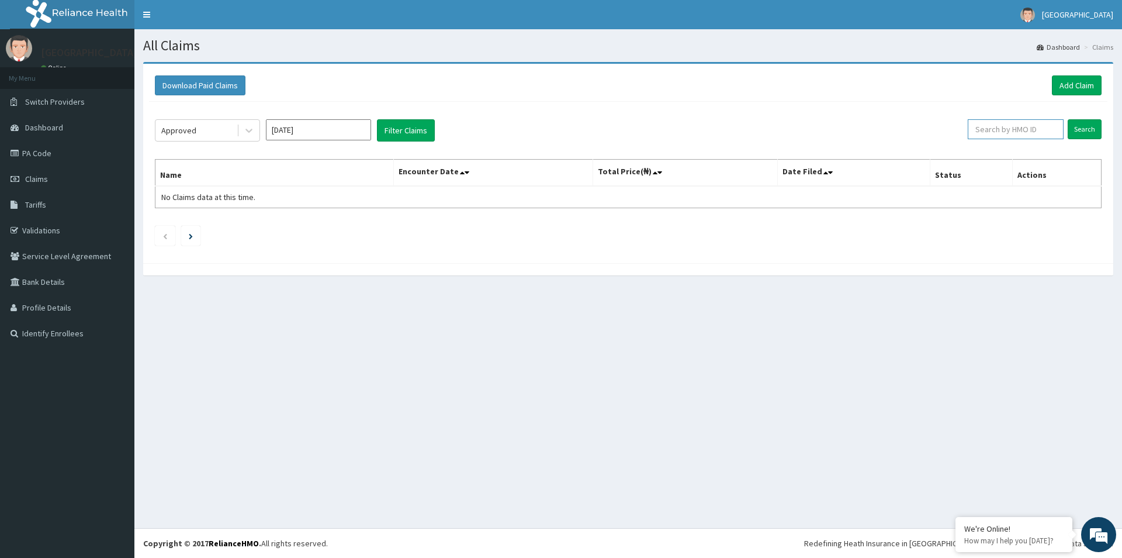
click at [1009, 127] on input "text" at bounding box center [1016, 129] width 96 height 20
type input "stz"
click at [59, 157] on link "PA Code" at bounding box center [67, 153] width 134 height 26
